Goal: Task Accomplishment & Management: Use online tool/utility

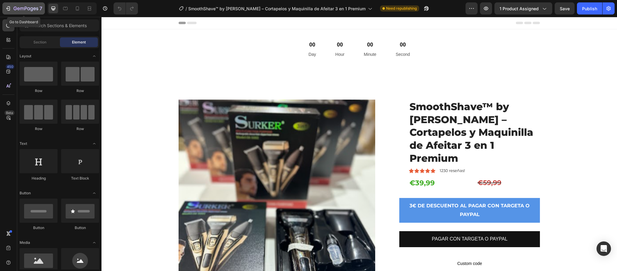
click at [34, 10] on icon "button" at bounding box center [26, 8] width 25 height 5
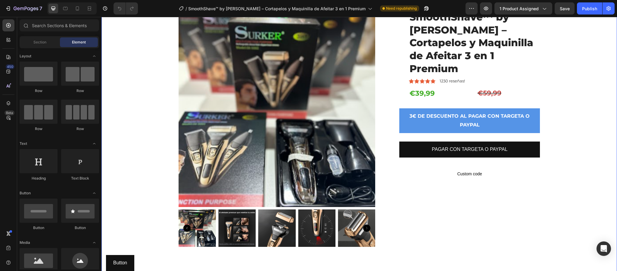
scroll to position [90, 0]
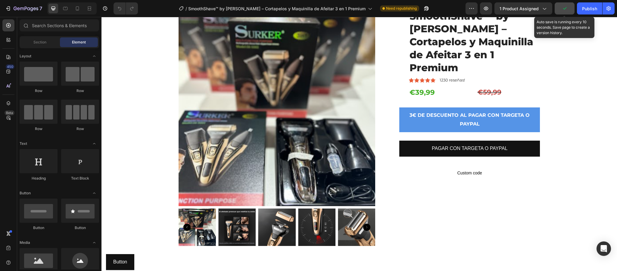
click at [569, 7] on button "button" at bounding box center [565, 8] width 20 height 12
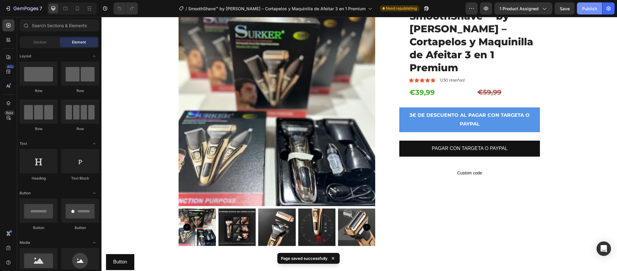
click at [600, 8] on button "Publish" at bounding box center [589, 8] width 25 height 12
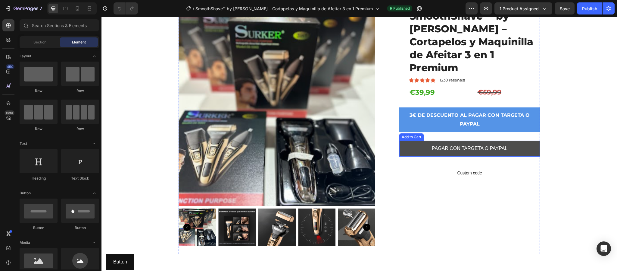
click at [414, 140] on button "PAGAR CON TARGETA O PAYPAL" at bounding box center [470, 148] width 141 height 16
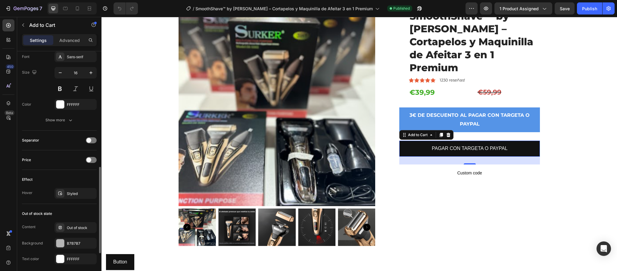
scroll to position [362, 0]
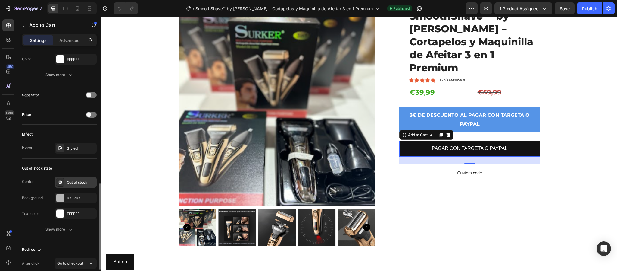
click at [74, 185] on div "Out of stock" at bounding box center [81, 182] width 28 height 5
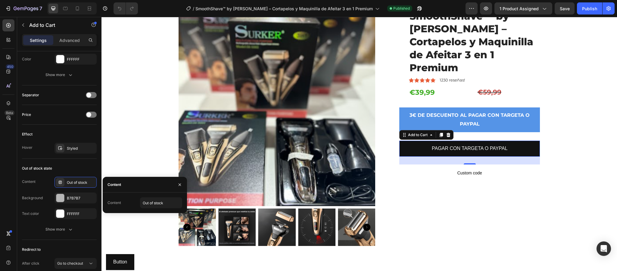
click at [115, 201] on div "Content" at bounding box center [115, 202] width 14 height 5
click at [124, 201] on div "Content Out of stock" at bounding box center [145, 202] width 75 height 11
click at [83, 184] on div "Out of stock" at bounding box center [81, 182] width 28 height 5
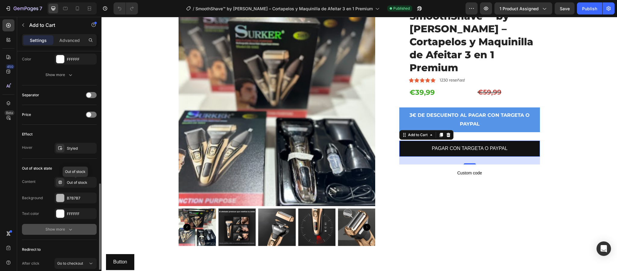
scroll to position [412, 0]
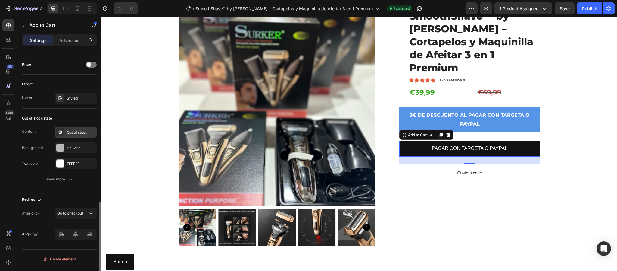
click at [78, 135] on div "Out of stock" at bounding box center [81, 132] width 28 height 5
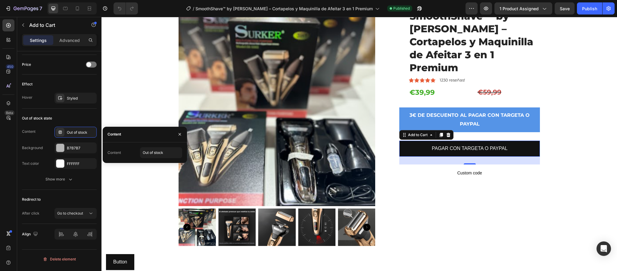
click at [119, 153] on div "Content" at bounding box center [115, 152] width 14 height 5
click at [130, 185] on div "Product Images SmoothShave™ by Kemei – Cortapelos y Maquinilla de Afeitar 3 en …" at bounding box center [359, 139] width 507 height 261
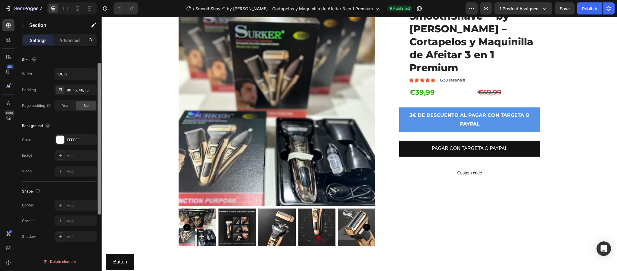
scroll to position [87, 0]
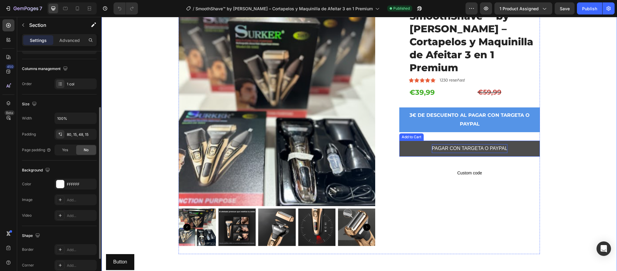
click at [432, 144] on div "PAGAR CON TARGETA O PAYPAL" at bounding box center [470, 148] width 76 height 9
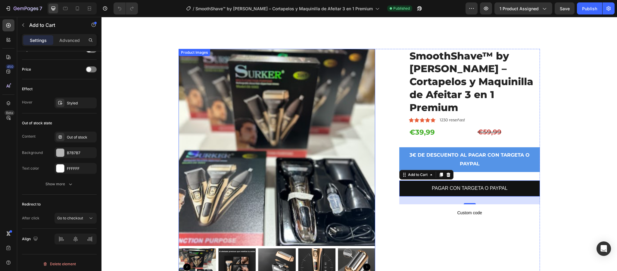
scroll to position [45, 0]
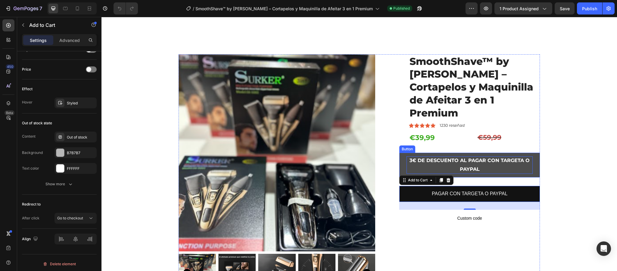
click at [451, 156] on p "3€ DE DESCUENTO AL PAGAR CON TARGETA O PAYPAL" at bounding box center [470, 164] width 126 height 17
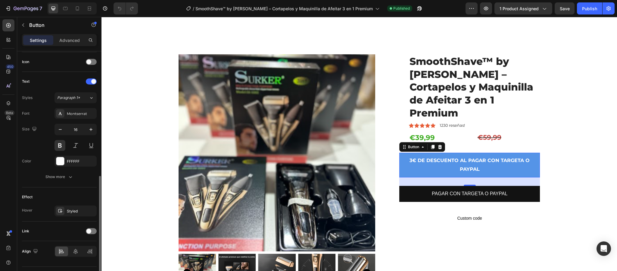
scroll to position [197, 0]
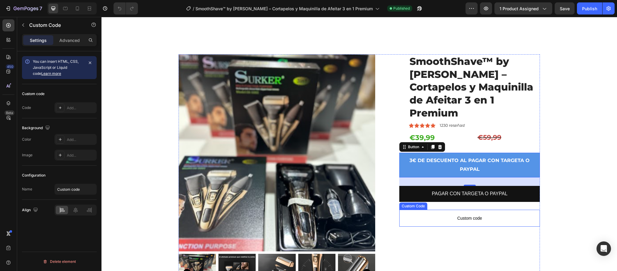
click at [485, 214] on span "Custom code" at bounding box center [470, 217] width 141 height 7
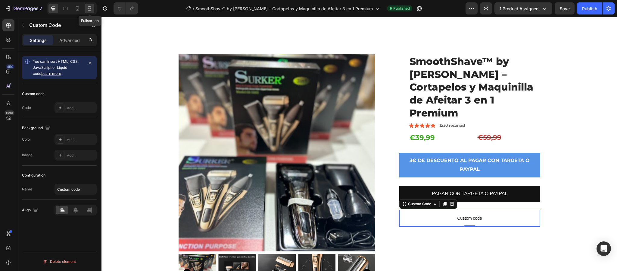
click at [92, 5] on div at bounding box center [90, 9] width 10 height 10
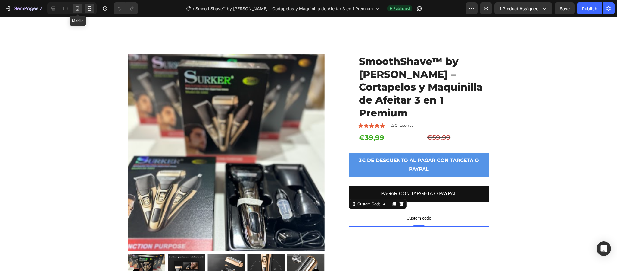
click at [77, 7] on icon at bounding box center [77, 8] width 6 height 6
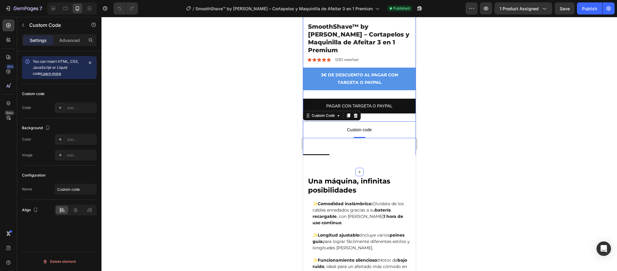
scroll to position [271, 0]
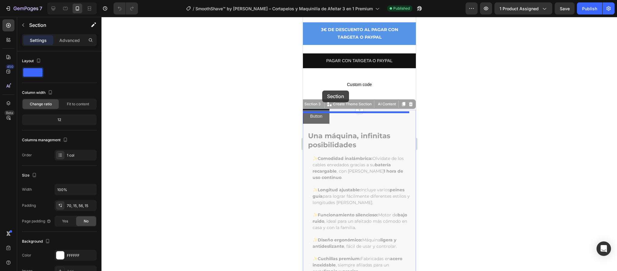
drag, startPoint x: 322, startPoint y: 94, endPoint x: 322, endPoint y: 90, distance: 3.6
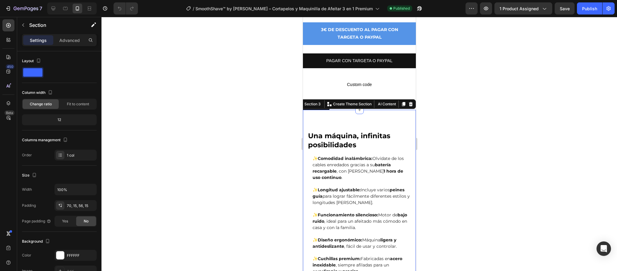
click at [292, 99] on div at bounding box center [360, 144] width 516 height 254
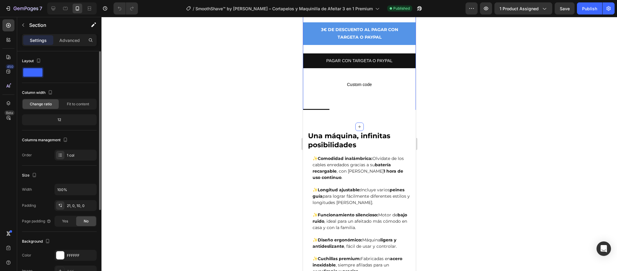
click at [34, 69] on span at bounding box center [32, 72] width 19 height 8
click at [327, 81] on span "Custom code" at bounding box center [359, 84] width 113 height 7
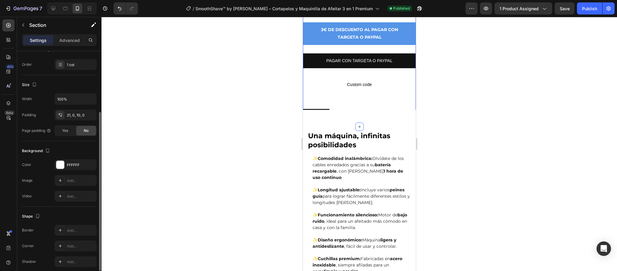
scroll to position [0, 0]
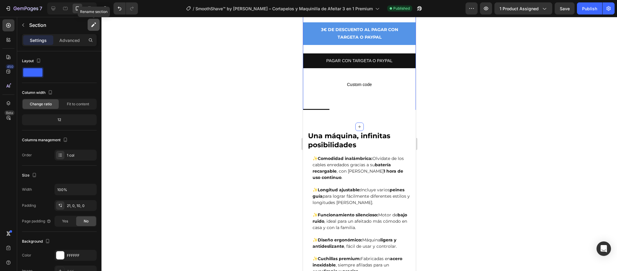
click at [92, 24] on icon "button" at bounding box center [94, 25] width 6 height 6
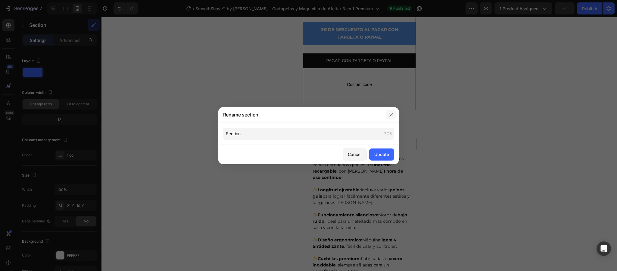
click at [391, 115] on icon "button" at bounding box center [391, 114] width 5 height 5
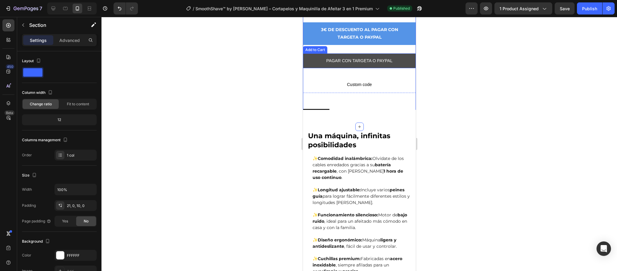
click at [314, 53] on button "PAGAR CON TARGETA O PAYPAL" at bounding box center [359, 60] width 113 height 15
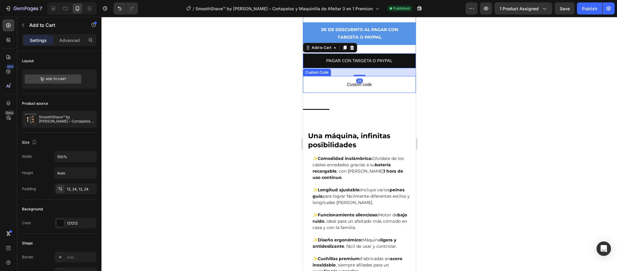
click at [314, 81] on span "Custom code" at bounding box center [359, 84] width 113 height 7
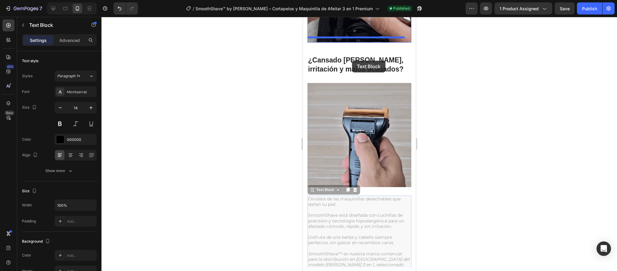
scroll to position [587, 0]
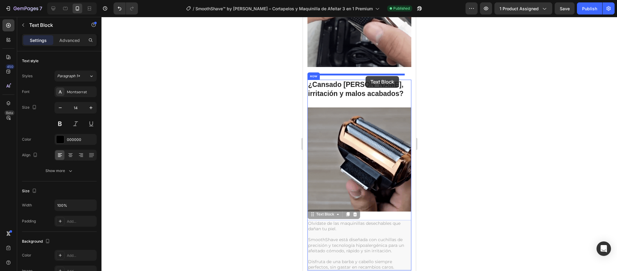
drag, startPoint x: 354, startPoint y: 159, endPoint x: 366, endPoint y: 76, distance: 84.0
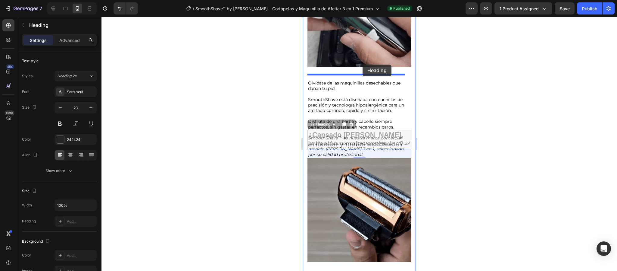
drag, startPoint x: 370, startPoint y: 134, endPoint x: 363, endPoint y: 64, distance: 69.7
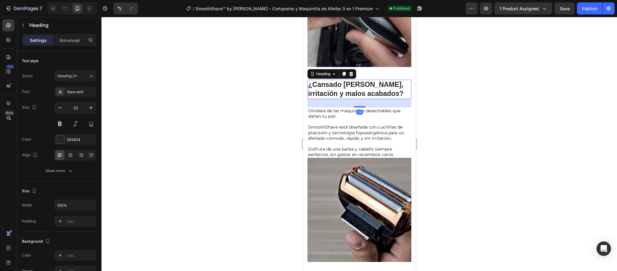
click at [441, 117] on div at bounding box center [360, 144] width 516 height 254
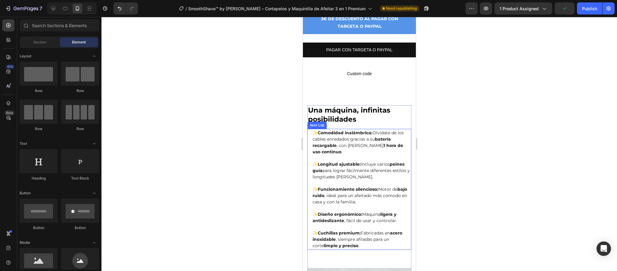
scroll to position [227, 0]
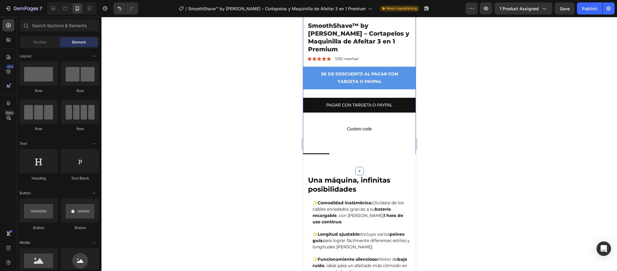
click at [375, 130] on div "Product Images SmoothShave™ by Kemei – Cortapelos y Maquinilla de Afeitar 3 en …" at bounding box center [359, 23] width 113 height 290
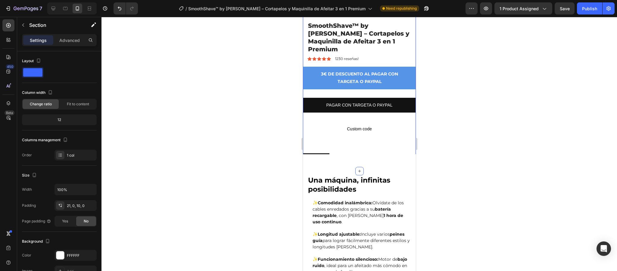
click at [322, 131] on div "Product Images SmoothShave™ by Kemei – Cortapelos y Maquinilla de Afeitar 3 en …" at bounding box center [359, 23] width 113 height 290
click at [331, 127] on div "Product Images SmoothShave™ by Kemei – Cortapelos y Maquinilla de Afeitar 3 en …" at bounding box center [359, 23] width 113 height 290
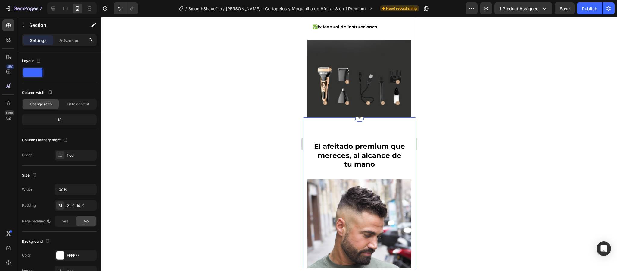
scroll to position [769, 0]
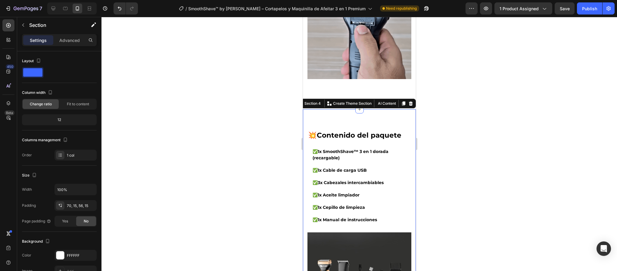
click at [359, 109] on div "💥 Contenido del paquete Heading ✅ 1x SmoothShave™ 3 en 1 dorada (recargable) ✅ …" at bounding box center [359, 224] width 113 height 231
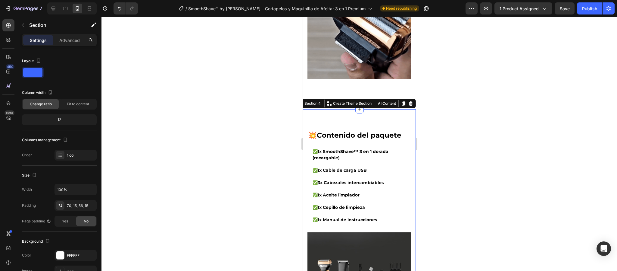
drag, startPoint x: 362, startPoint y: 105, endPoint x: 367, endPoint y: 105, distance: 4.8
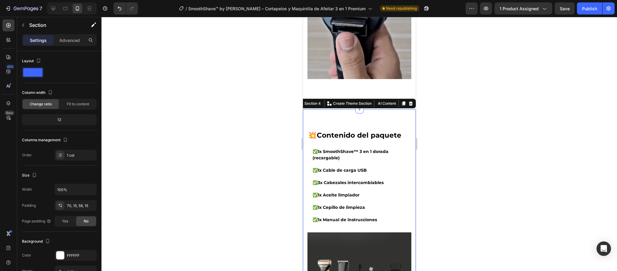
click at [362, 109] on div "💥 Contenido del paquete Heading ✅ 1x SmoothShave™ 3 en 1 dorada (recargable) ✅ …" at bounding box center [359, 224] width 113 height 231
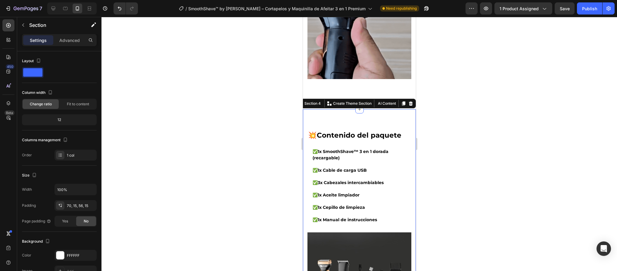
click at [424, 74] on div at bounding box center [360, 144] width 516 height 254
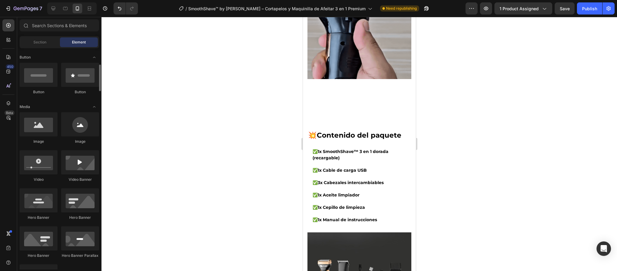
scroll to position [0, 0]
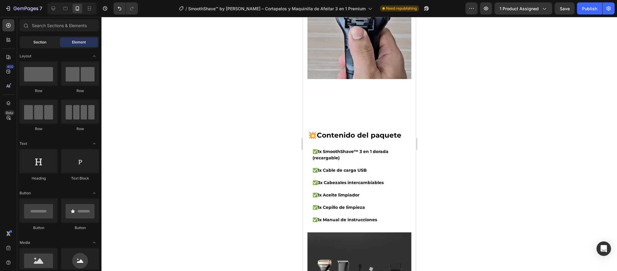
click at [39, 44] on span "Section" at bounding box center [39, 41] width 13 height 5
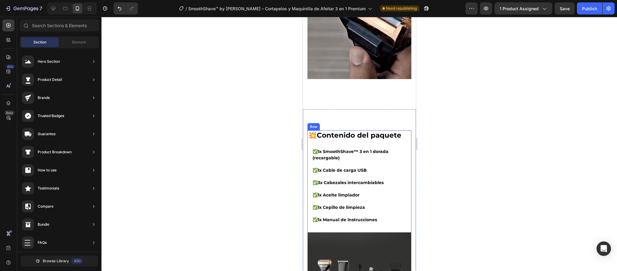
click at [339, 131] on div "💥 Contenido del paquete Heading ✅ 1x SmoothShave™ 3 en 1 dorada (recargable) ✅ …" at bounding box center [359, 181] width 104 height 102
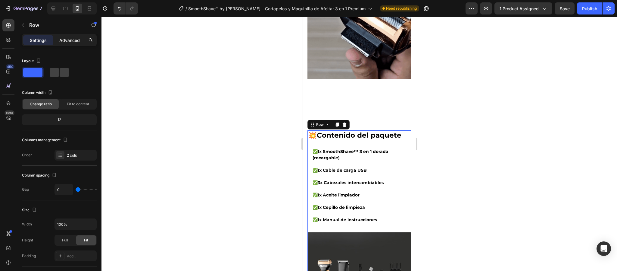
click at [63, 40] on p "Advanced" at bounding box center [69, 40] width 20 height 6
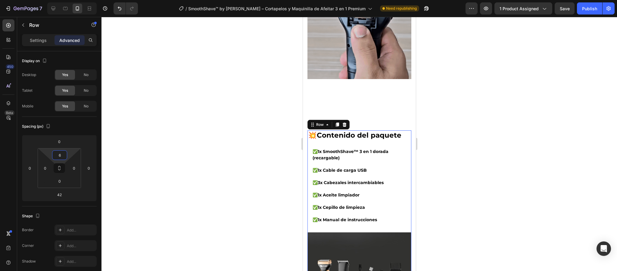
type input "8"
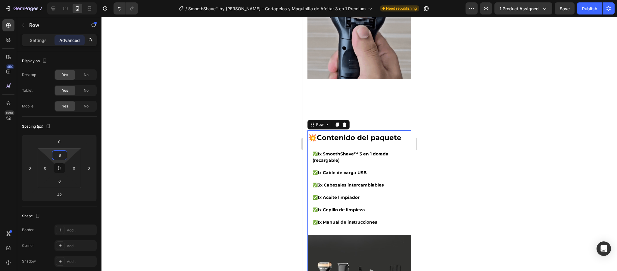
drag, startPoint x: 62, startPoint y: 150, endPoint x: 170, endPoint y: 138, distance: 108.8
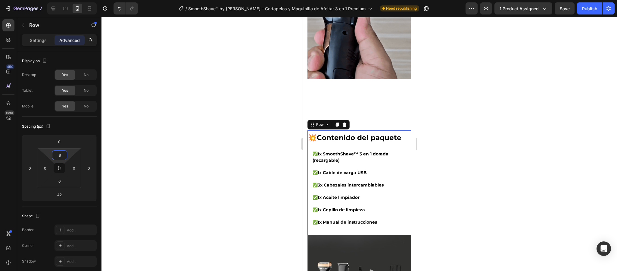
click at [63, 0] on html "7 Version history / SmoothShave™ by Kemei – Cortapelos y Maquinilla de Afeitar …" at bounding box center [308, 0] width 617 height 0
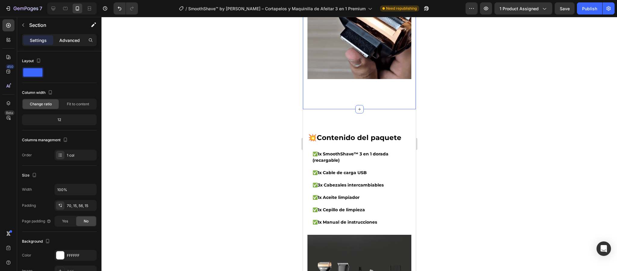
click at [74, 39] on p "Advanced" at bounding box center [69, 40] width 20 height 6
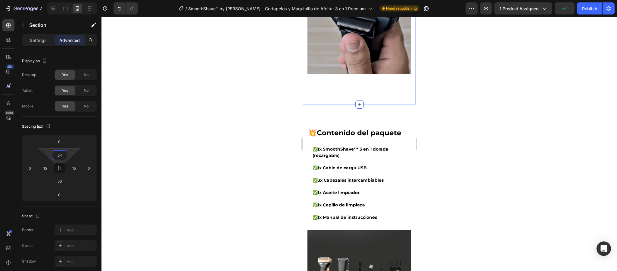
drag, startPoint x: 61, startPoint y: 149, endPoint x: 65, endPoint y: 153, distance: 6.0
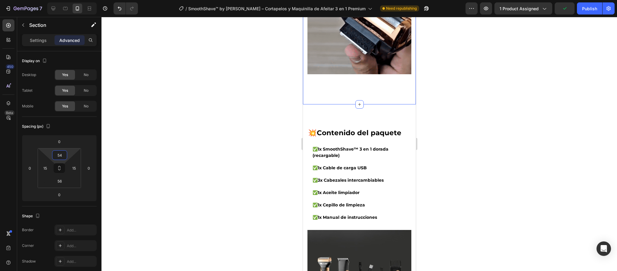
click at [65, 0] on html "7 Version history / SmoothShave™ by Kemei – Cortapelos y Maquinilla de Afeitar …" at bounding box center [308, 0] width 617 height 0
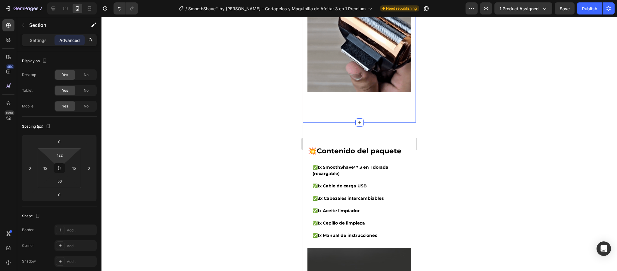
type input "124"
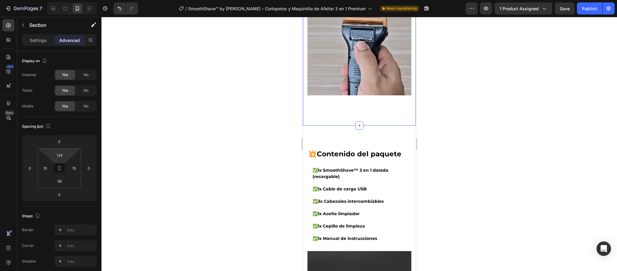
drag, startPoint x: 51, startPoint y: 155, endPoint x: 55, endPoint y: 140, distance: 16.7
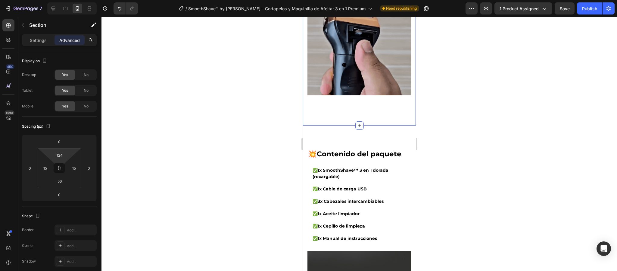
click at [55, 0] on html "7 Version history / SmoothShave™ by Kemei – Cortapelos y Maquinilla de Afeitar …" at bounding box center [308, 0] width 617 height 0
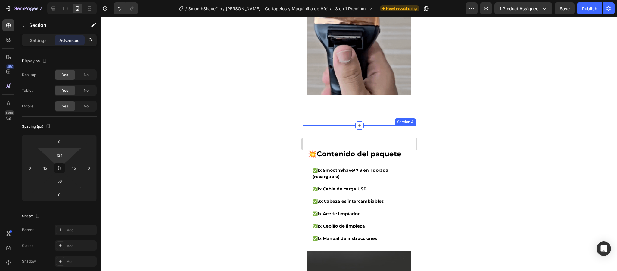
click at [370, 125] on div "💥 Contenido del paquete Heading ✅ 1x SmoothShave™ 3 en 1 dorada (recargable) ✅ …" at bounding box center [359, 241] width 113 height 233
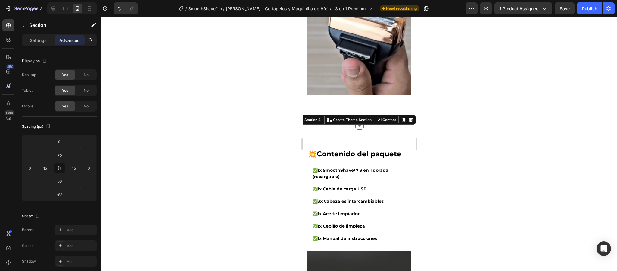
click at [369, 130] on div "💥 Contenido del paquete Heading ✅ 1x SmoothShave™ 3 en 1 dorada (recargable) ✅ …" at bounding box center [359, 241] width 113 height 233
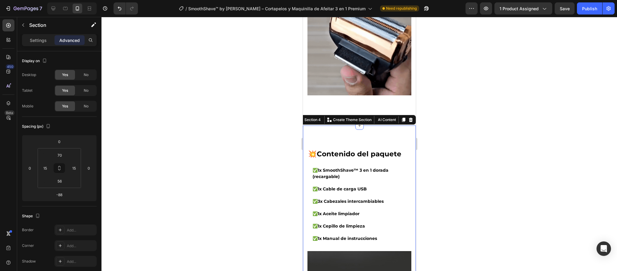
click at [466, 119] on div at bounding box center [360, 144] width 516 height 254
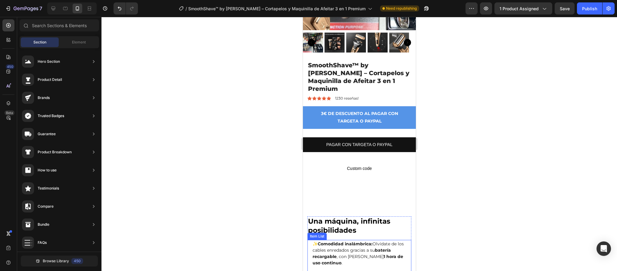
scroll to position [182, 0]
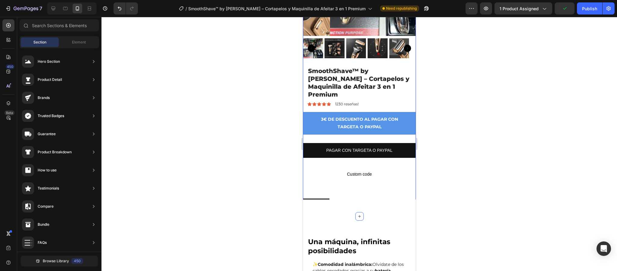
click at [370, 178] on div "Product Images SmoothShave™ by Kemei – Cortapelos y Maquinilla de Afeitar 3 en …" at bounding box center [359, 68] width 113 height 290
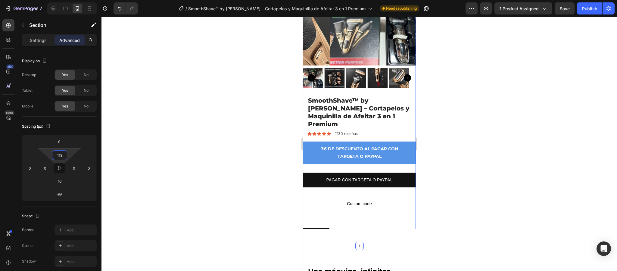
type input "0"
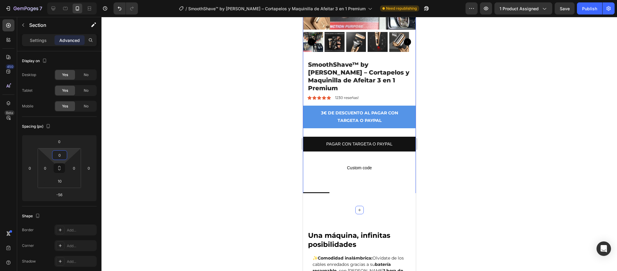
drag, startPoint x: 66, startPoint y: 129, endPoint x: 49, endPoint y: 234, distance: 107.2
click at [49, 0] on html "7 Version history / SmoothShave™ by Kemei – Cortapelos y Maquinilla de Afeitar …" at bounding box center [308, 0] width 617 height 0
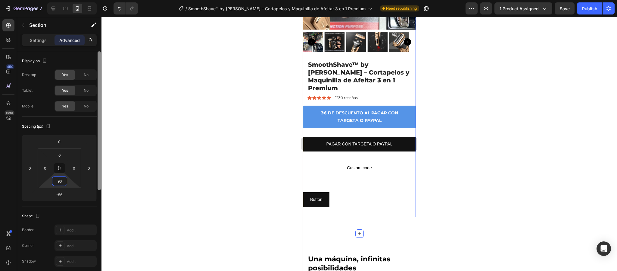
type input "98"
drag, startPoint x: 58, startPoint y: 187, endPoint x: 99, endPoint y: 166, distance: 46.2
click at [81, 0] on html "7 Version history / SmoothShave™ by Kemei – Cortapelos y Maquinilla de Afeitar …" at bounding box center [308, 0] width 617 height 0
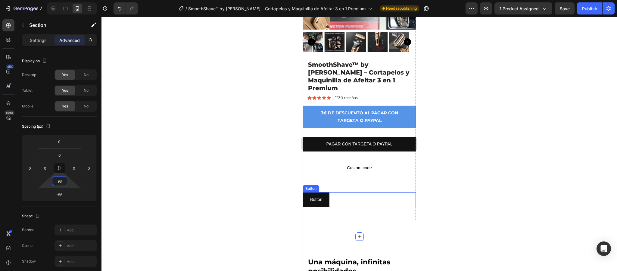
click at [374, 192] on div "Button Button" at bounding box center [359, 199] width 113 height 15
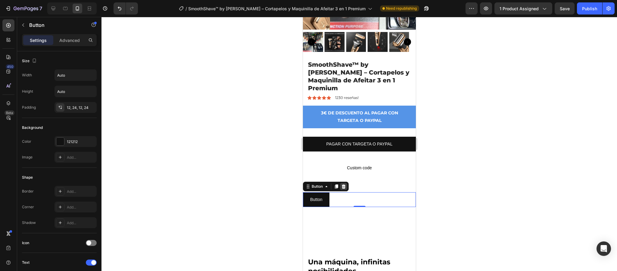
click at [344, 184] on icon at bounding box center [344, 186] width 4 height 4
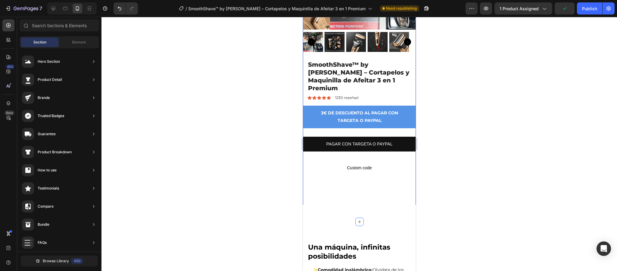
click at [328, 178] on div "Product Images SmoothShave™ by Kemei – Cortapelos y Maquinilla de Afeitar 3 en …" at bounding box center [359, 69] width 113 height 305
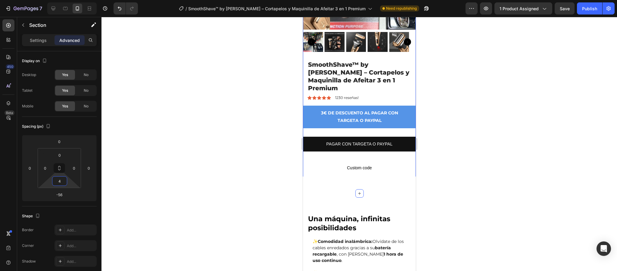
type input "0"
drag, startPoint x: 69, startPoint y: 187, endPoint x: 54, endPoint y: 233, distance: 48.9
click at [54, 0] on html "7 Version history / SmoothShave™ by Kemei – Cortapelos y Maquinilla de Afeitar …" at bounding box center [308, 0] width 617 height 0
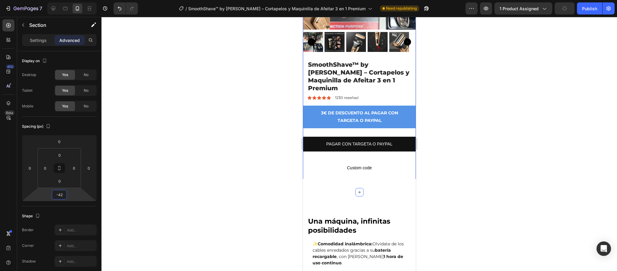
type input "-40"
drag, startPoint x: 76, startPoint y: 191, endPoint x: 103, endPoint y: 185, distance: 27.4
click at [103, 0] on div "7 Version history / SmoothShave™ by Kemei – Cortapelos y Maquinilla de Afeitar …" at bounding box center [308, 0] width 617 height 0
click at [469, 178] on div at bounding box center [360, 144] width 516 height 254
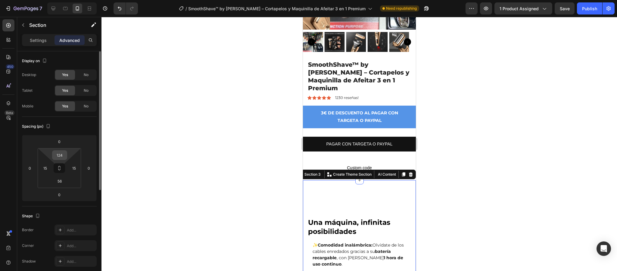
drag, startPoint x: 64, startPoint y: 148, endPoint x: 62, endPoint y: 155, distance: 6.9
click at [62, 155] on div "124 15 56 15" at bounding box center [59, 168] width 43 height 40
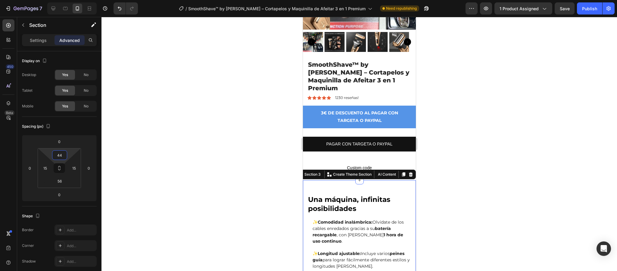
type input "42"
drag, startPoint x: 62, startPoint y: 149, endPoint x: 57, endPoint y: 168, distance: 19.3
click at [57, 0] on html "7 Version history / SmoothShave™ by Kemei – Cortapelos y Maquinilla de Afeitar …" at bounding box center [308, 0] width 617 height 0
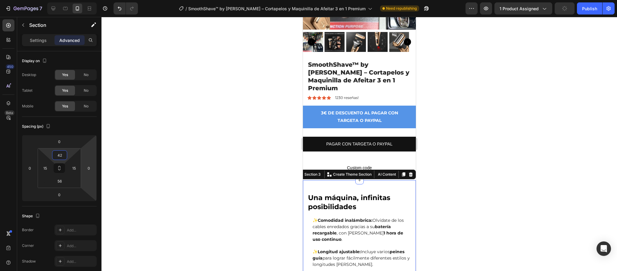
click at [570, 137] on div at bounding box center [360, 144] width 516 height 254
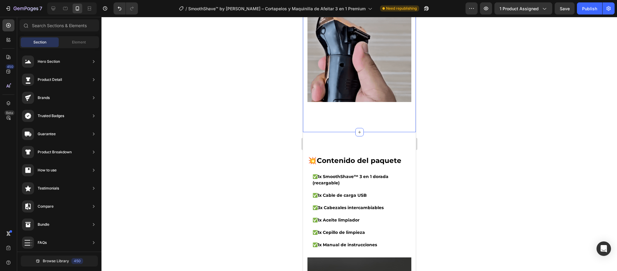
scroll to position [723, 0]
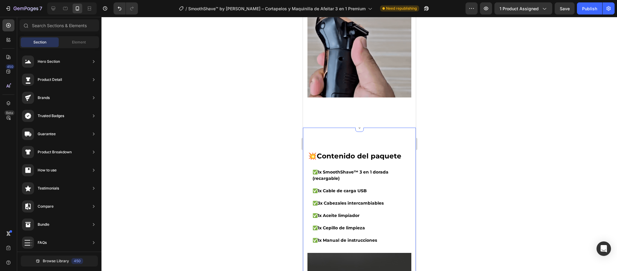
click at [378, 127] on div "💥 Contenido del paquete Heading ✅ 1x SmoothShave™ 3 en 1 dorada (recargable) ✅ …" at bounding box center [359, 241] width 113 height 229
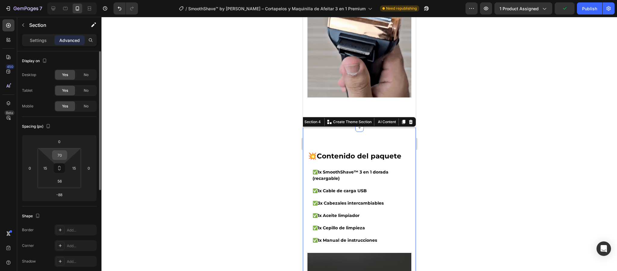
drag, startPoint x: 60, startPoint y: 148, endPoint x: 59, endPoint y: 152, distance: 4.0
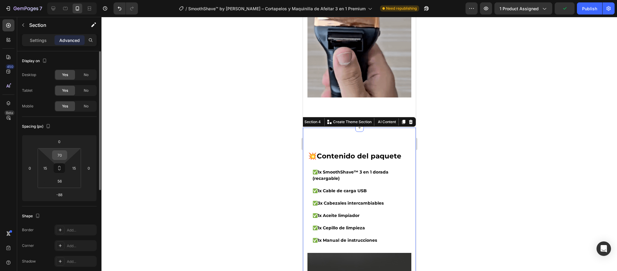
click at [59, 152] on div "70 15 56 15" at bounding box center [59, 168] width 43 height 40
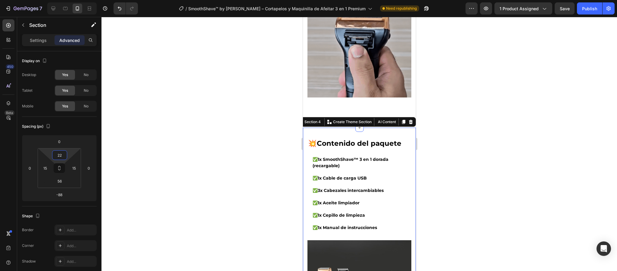
type input "18"
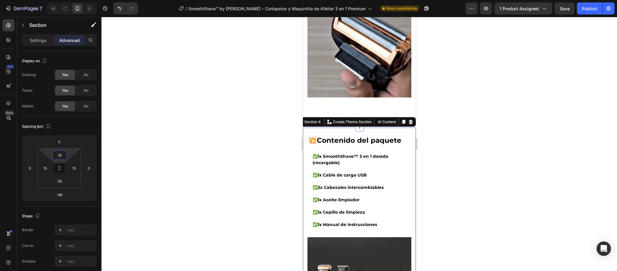
drag, startPoint x: 63, startPoint y: 150, endPoint x: 62, endPoint y: 162, distance: 11.8
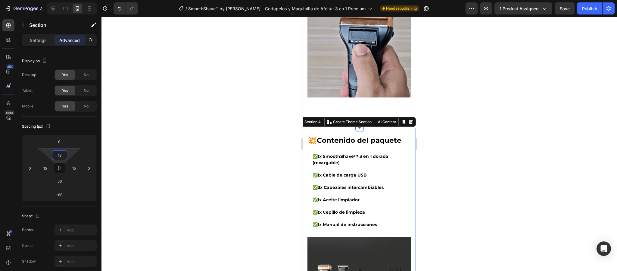
click at [62, 0] on html "7 Version history / SmoothShave™ by Kemei – Cortapelos y Maquinilla de Afeitar …" at bounding box center [308, 0] width 617 height 0
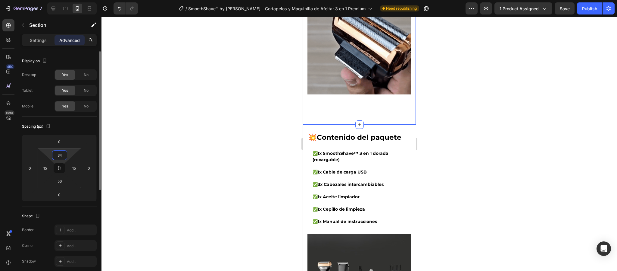
click at [65, 0] on html "7 Version history / SmoothShave™ by Kemei – Cortapelos y Maquinilla de Afeitar …" at bounding box center [308, 0] width 617 height 0
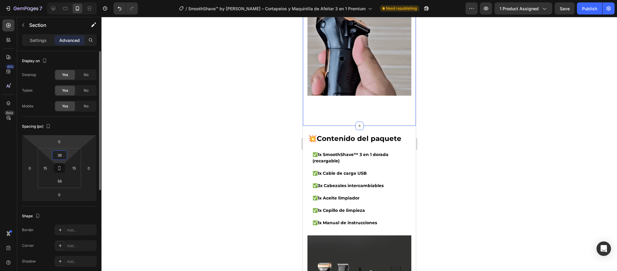
click at [71, 0] on html "7 Version history / SmoothShave™ by Kemei – Cortapelos y Maquinilla de Afeitar …" at bounding box center [308, 0] width 617 height 0
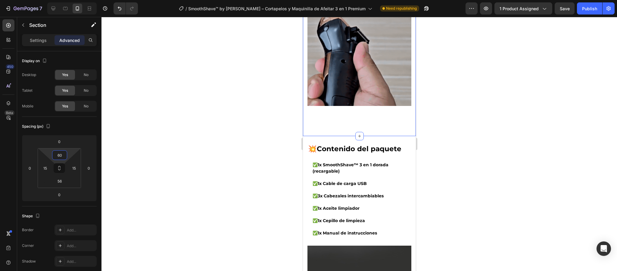
type input "42"
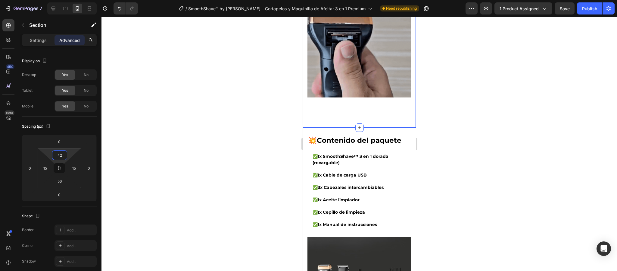
click at [71, 0] on html "7 Version history / SmoothShave™ by Kemei – Cortapelos y Maquinilla de Afeitar …" at bounding box center [308, 0] width 617 height 0
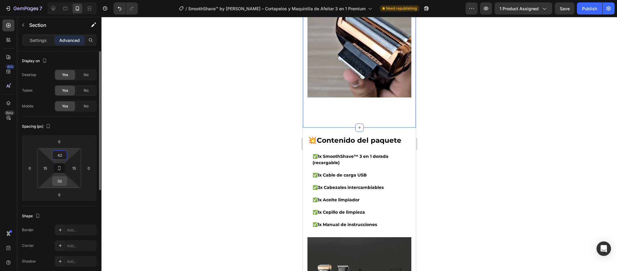
click at [64, 181] on input "56" at bounding box center [60, 180] width 12 height 9
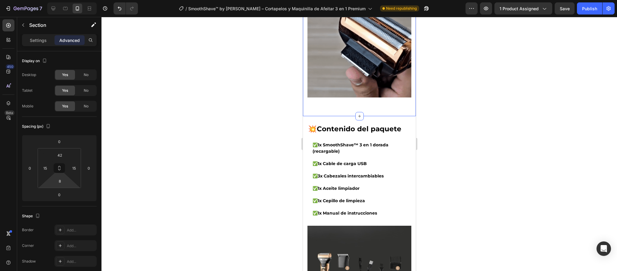
type input "0"
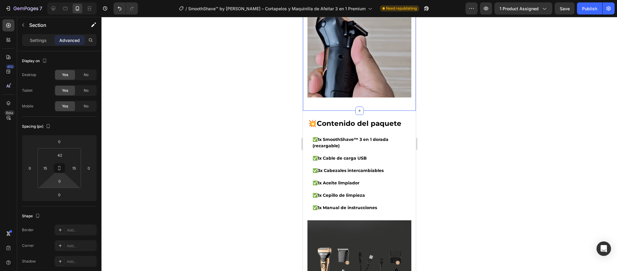
drag, startPoint x: 51, startPoint y: 185, endPoint x: 231, endPoint y: 217, distance: 183.1
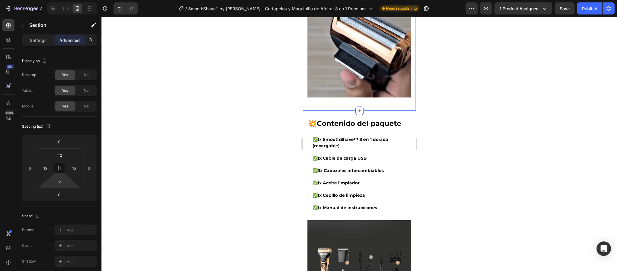
click at [43, 0] on html "7 Version history / SmoothShave™ by Kemei – Cortapelos y Maquinilla de Afeitar …" at bounding box center [308, 0] width 617 height 0
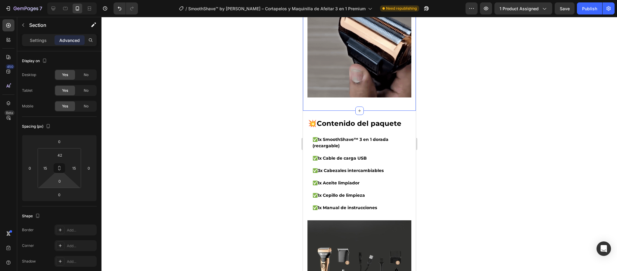
drag, startPoint x: 501, startPoint y: 131, endPoint x: 486, endPoint y: 135, distance: 15.9
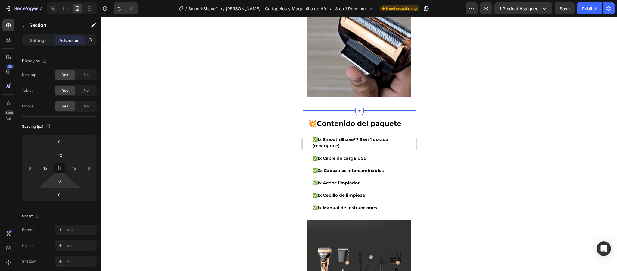
click at [497, 131] on div at bounding box center [360, 144] width 516 height 254
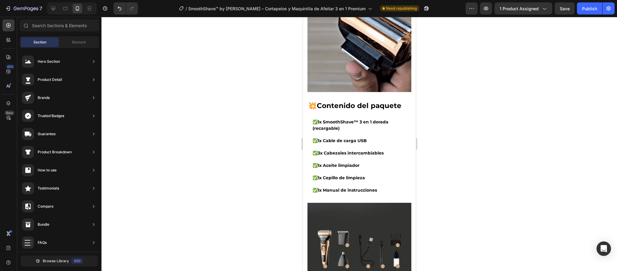
scroll to position [814, 0]
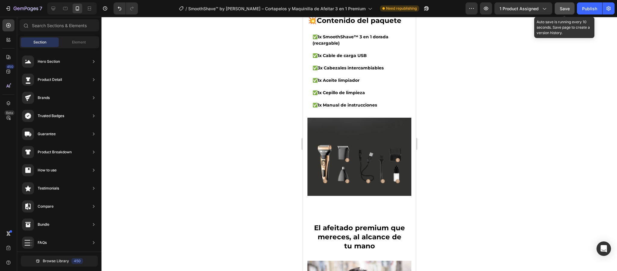
click at [564, 11] on div "Save" at bounding box center [565, 8] width 10 height 6
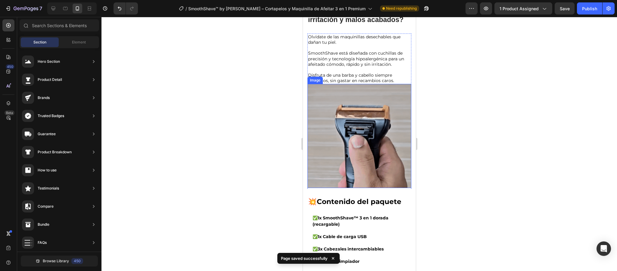
scroll to position [452, 0]
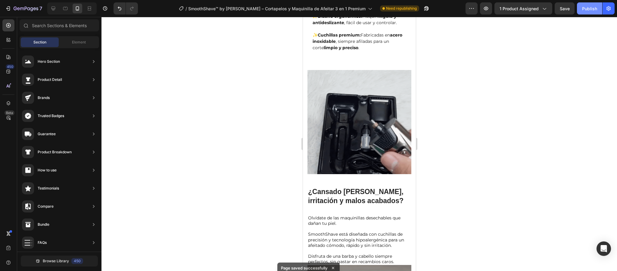
click at [584, 8] on div "Publish" at bounding box center [590, 8] width 15 height 6
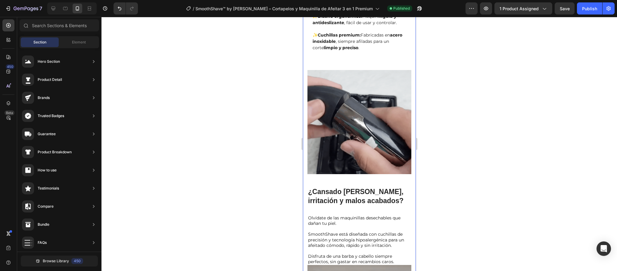
click at [11, 212] on div "450 Beta" at bounding box center [8, 123] width 12 height 208
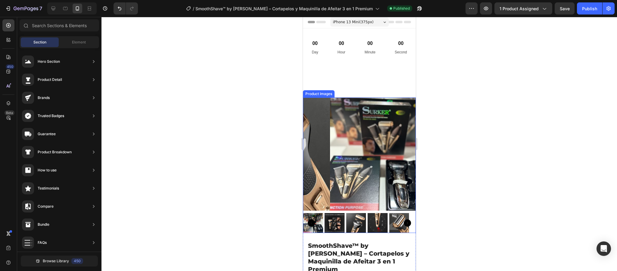
scroll to position [0, 0]
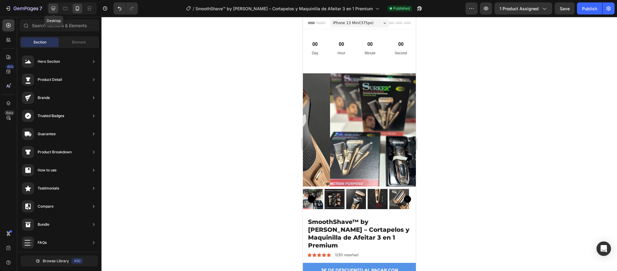
click at [52, 5] on div at bounding box center [54, 9] width 10 height 10
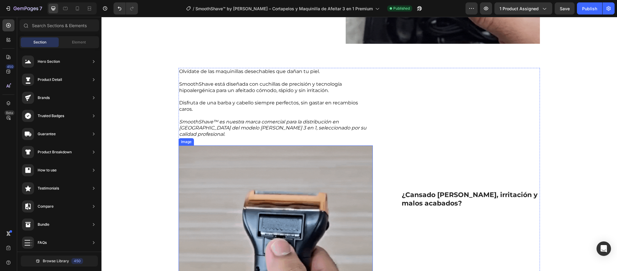
scroll to position [497, 0]
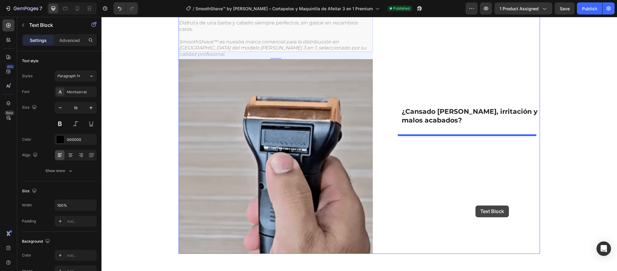
drag, startPoint x: 280, startPoint y: 140, endPoint x: 476, endPoint y: 205, distance: 206.7
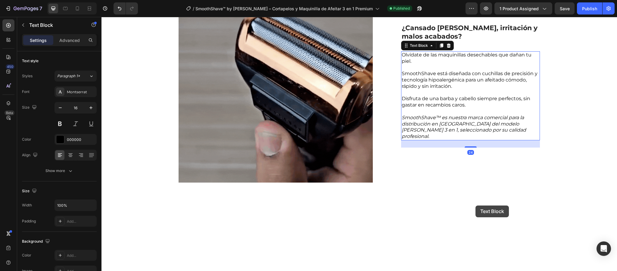
scroll to position [542, 0]
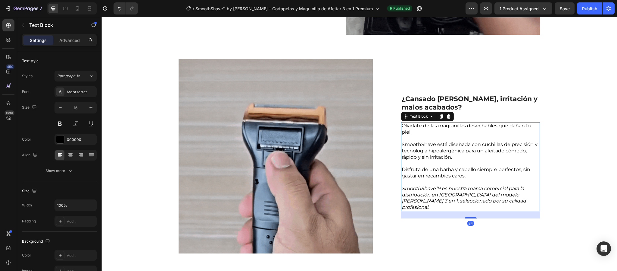
click at [573, 177] on div "Una máquina, infinitas posibilidades Text Block ✨ Comodidad inalámbrica: Olvída…" at bounding box center [359, 49] width 507 height 418
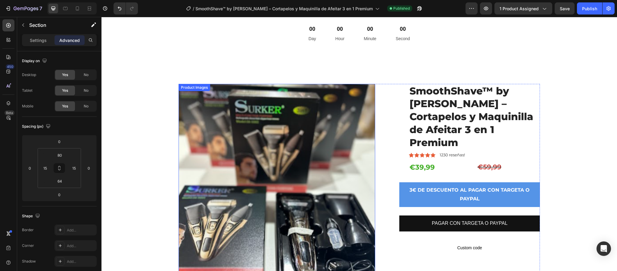
scroll to position [0, 0]
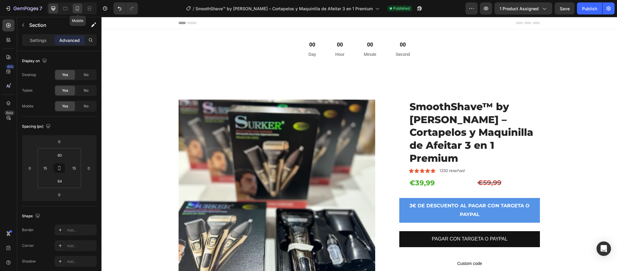
click at [79, 11] on icon at bounding box center [77, 8] width 6 height 6
type input "42"
type input "0"
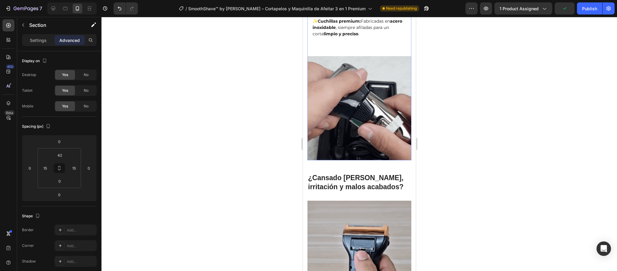
scroll to position [264, 0]
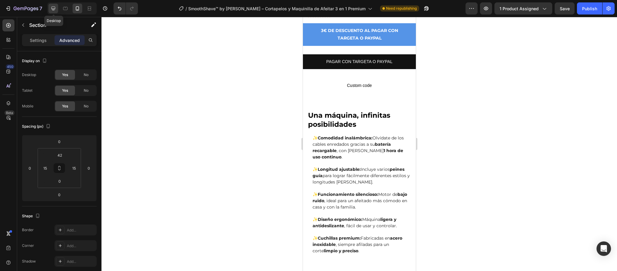
click at [55, 10] on icon at bounding box center [54, 9] width 4 height 4
type input "80"
type input "64"
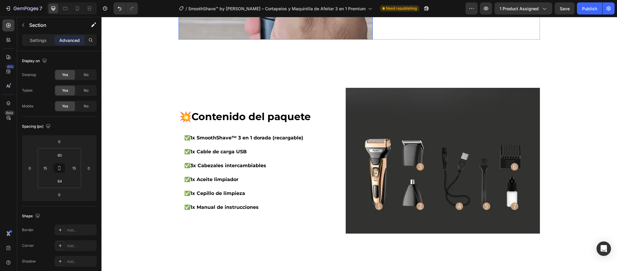
scroll to position [796, 0]
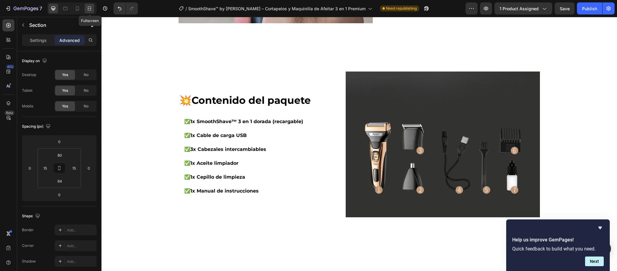
click at [86, 7] on div at bounding box center [90, 9] width 10 height 10
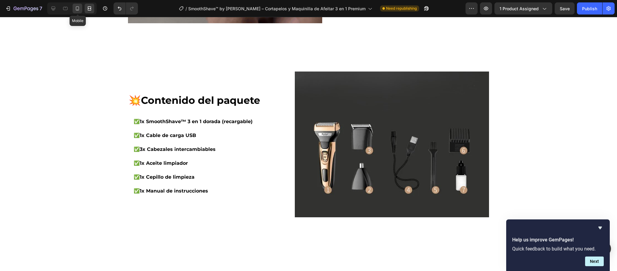
click at [76, 10] on icon at bounding box center [77, 8] width 6 height 6
type input "42"
type input "0"
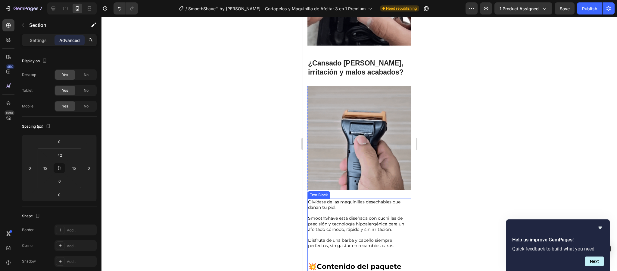
scroll to position [648, 0]
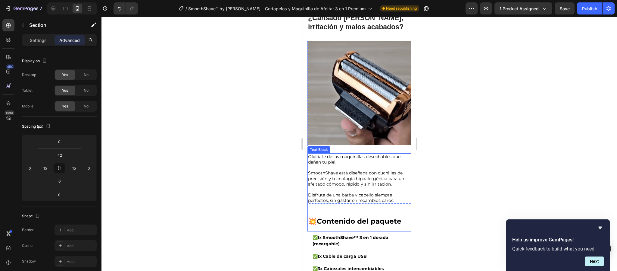
click at [400, 173] on p "SmoothShave está diseñada con cuchillas de precisión y tecnología hipoalergénic…" at bounding box center [359, 176] width 103 height 22
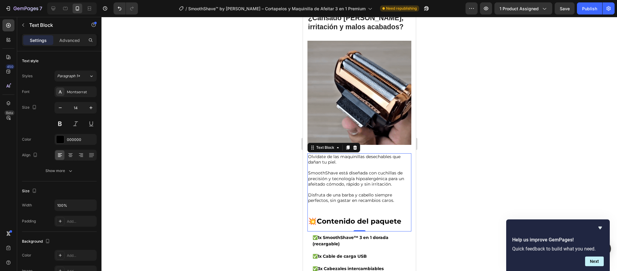
click at [448, 187] on div at bounding box center [360, 144] width 516 height 254
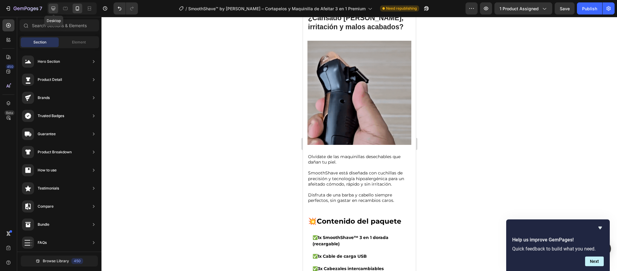
click at [56, 7] on icon at bounding box center [53, 8] width 6 height 6
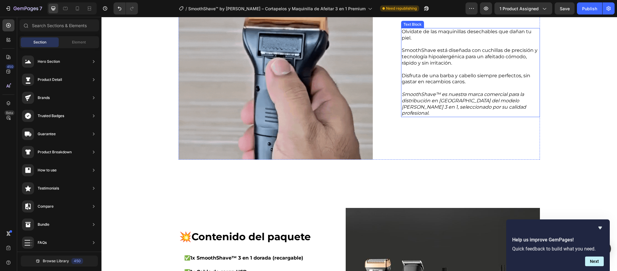
scroll to position [613, 0]
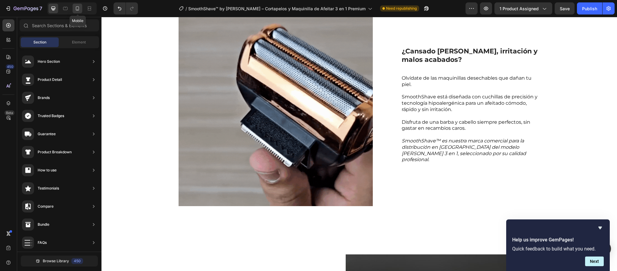
click at [76, 8] on icon at bounding box center [77, 8] width 6 height 6
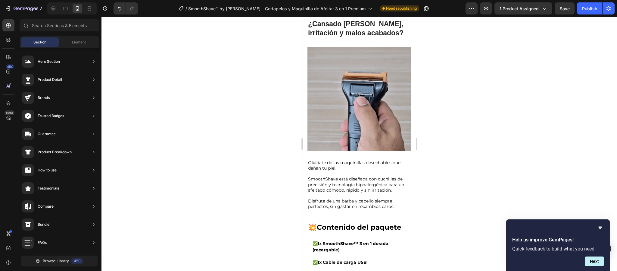
scroll to position [639, 0]
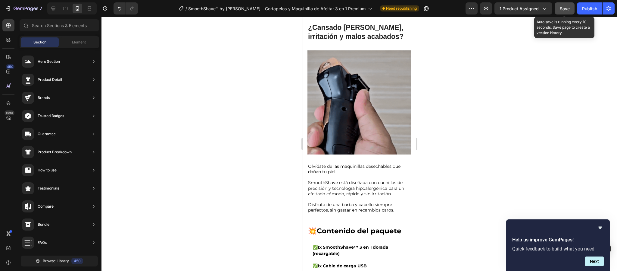
click at [573, 14] on button "Save" at bounding box center [565, 8] width 20 height 12
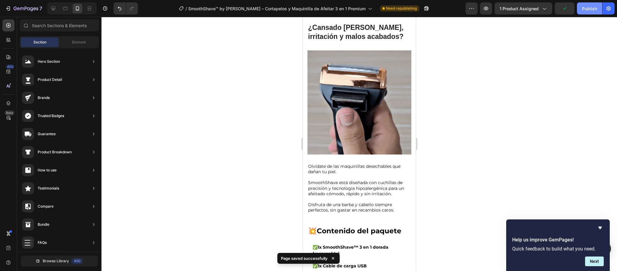
click at [587, 13] on button "Publish" at bounding box center [589, 8] width 25 height 12
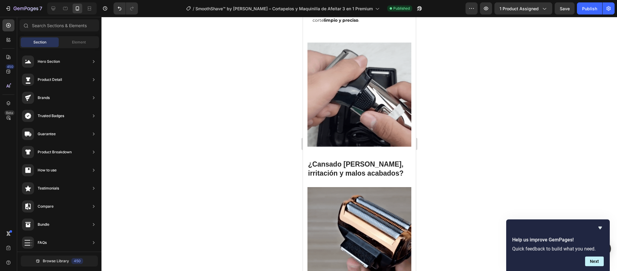
scroll to position [522, 0]
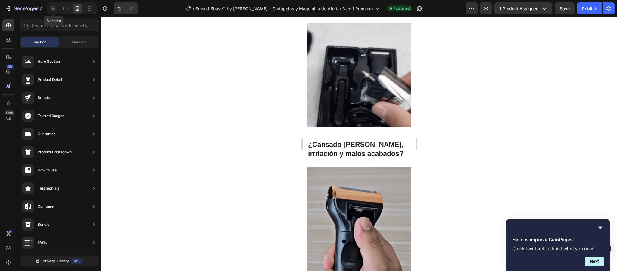
click at [46, 9] on div "Desktop" at bounding box center [71, 8] width 52 height 12
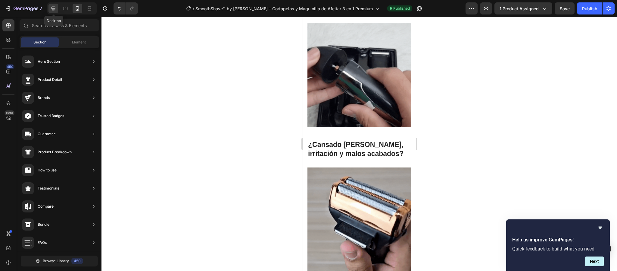
click at [55, 9] on icon at bounding box center [54, 9] width 4 height 4
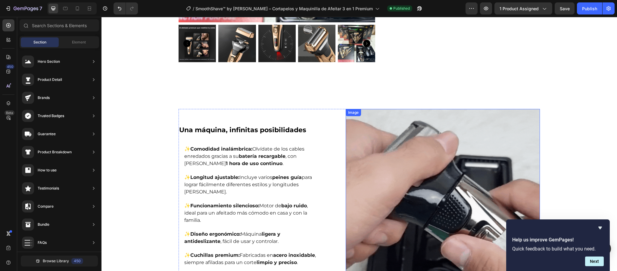
scroll to position [253, 0]
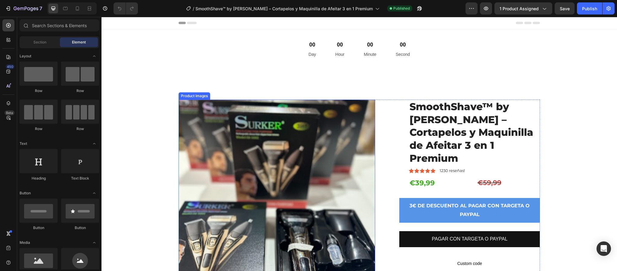
scroll to position [45, 0]
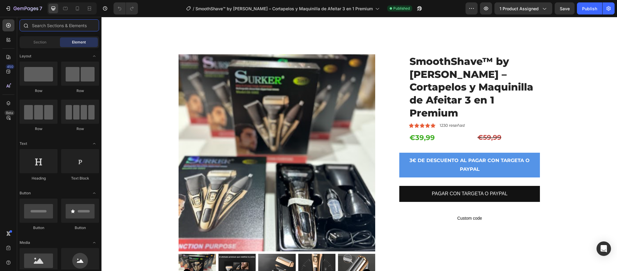
click at [75, 26] on input "text" at bounding box center [60, 25] width 80 height 12
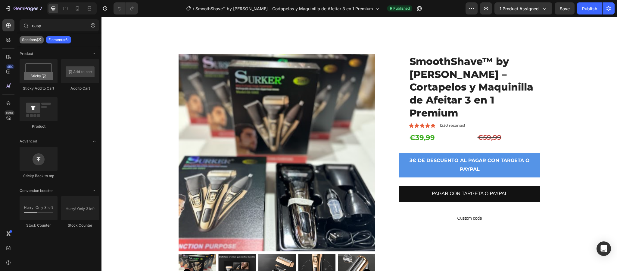
click at [37, 41] on p "Sections(2)" at bounding box center [31, 39] width 19 height 5
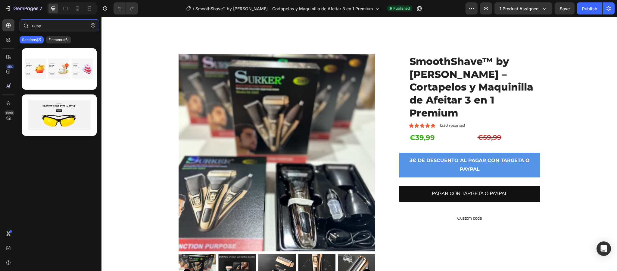
click at [49, 28] on input "easy" at bounding box center [60, 25] width 80 height 12
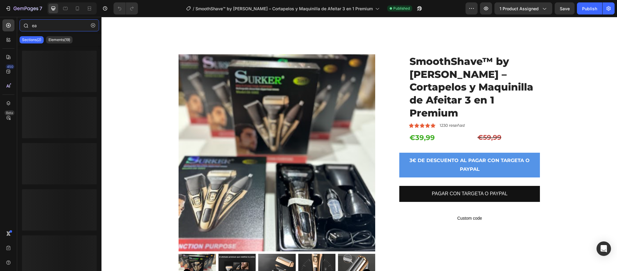
type input "e"
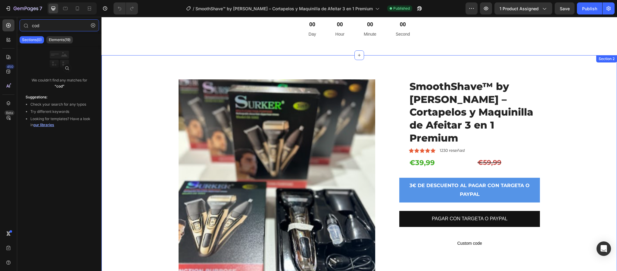
scroll to position [0, 0]
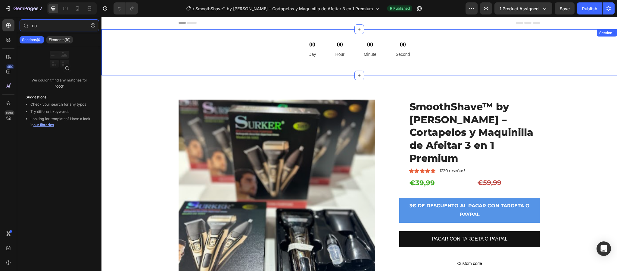
type input "c"
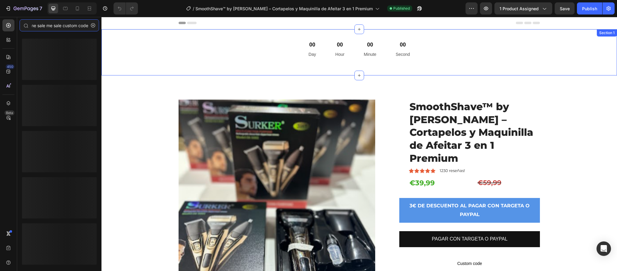
scroll to position [0, 10]
type input "no me sale me sale custom code"
